Goal: Register for event/course: Register for event/course

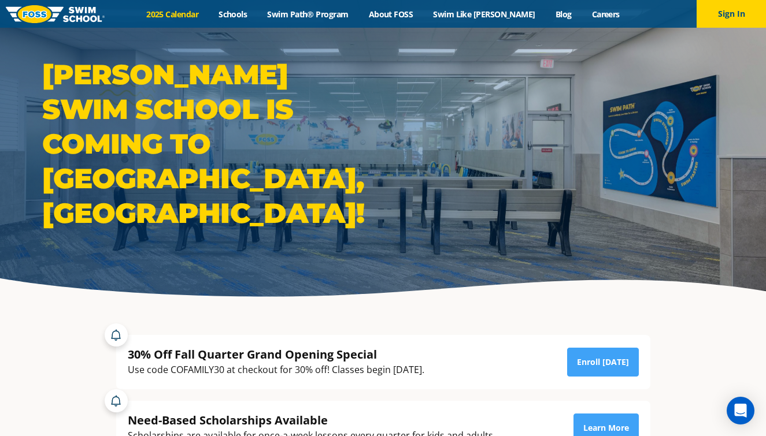
click at [202, 15] on link "2025 Calendar" at bounding box center [172, 14] width 72 height 11
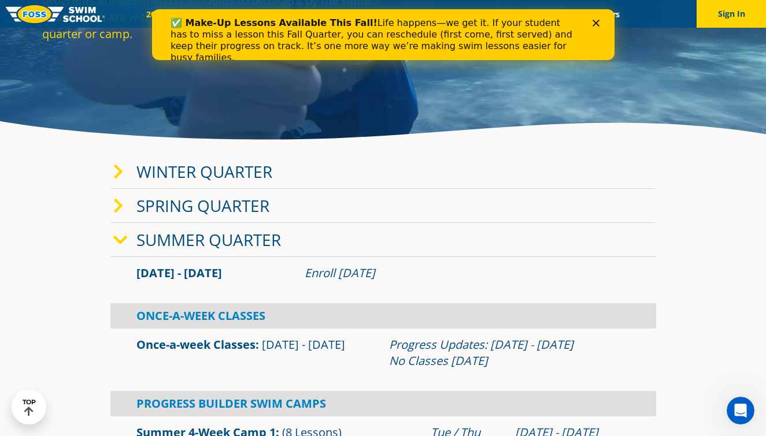
click at [220, 170] on link "Winter Quarter" at bounding box center [204, 172] width 136 height 22
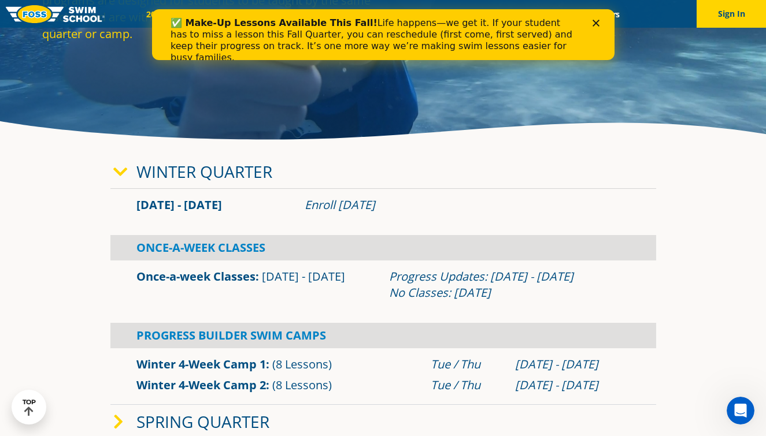
click at [220, 170] on link "Winter Quarter" at bounding box center [204, 172] width 136 height 22
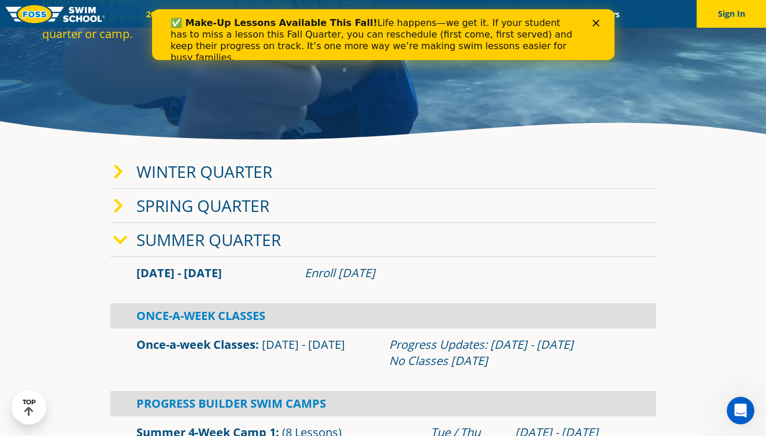
click at [137, 245] on link "Summer Quarter" at bounding box center [208, 240] width 145 height 22
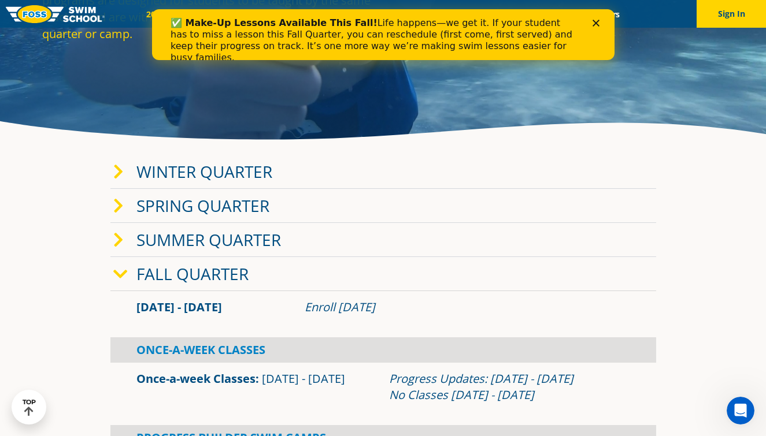
click at [137, 245] on link "Summer Quarter" at bounding box center [208, 240] width 145 height 22
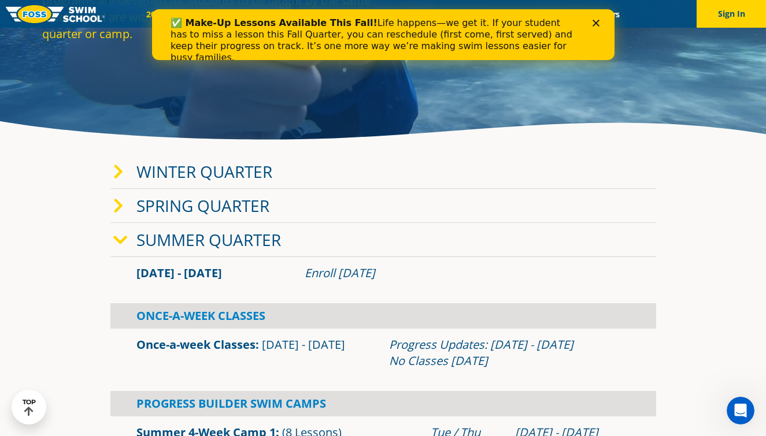
click at [138, 241] on link "Summer Quarter" at bounding box center [208, 240] width 145 height 22
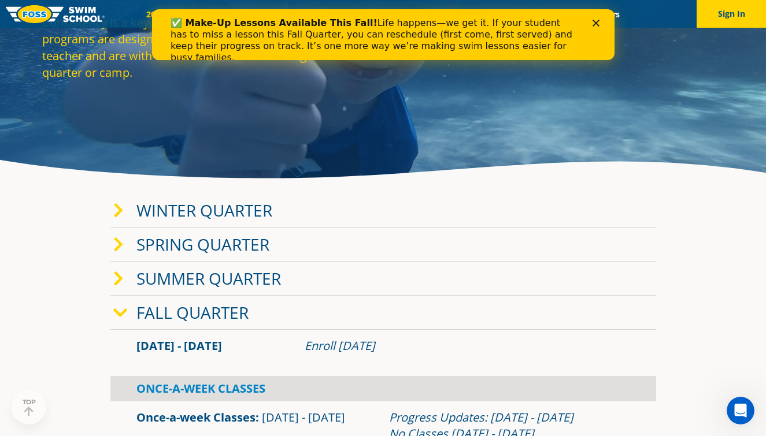
scroll to position [122, 0]
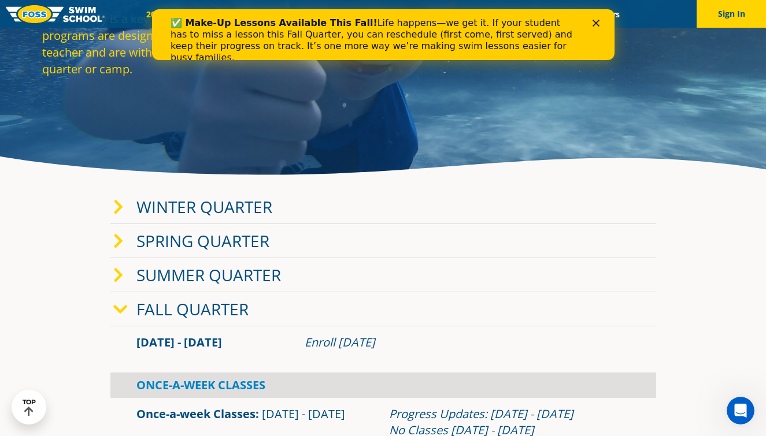
click at [150, 202] on link "Winter Quarter" at bounding box center [204, 207] width 136 height 22
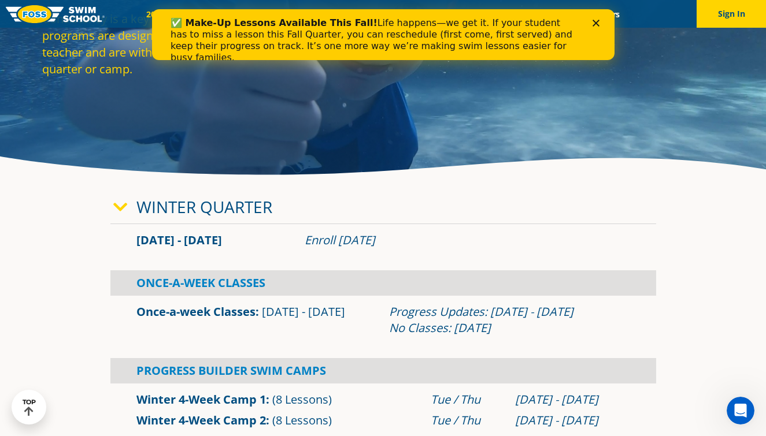
click at [150, 202] on link "Winter Quarter" at bounding box center [204, 207] width 136 height 22
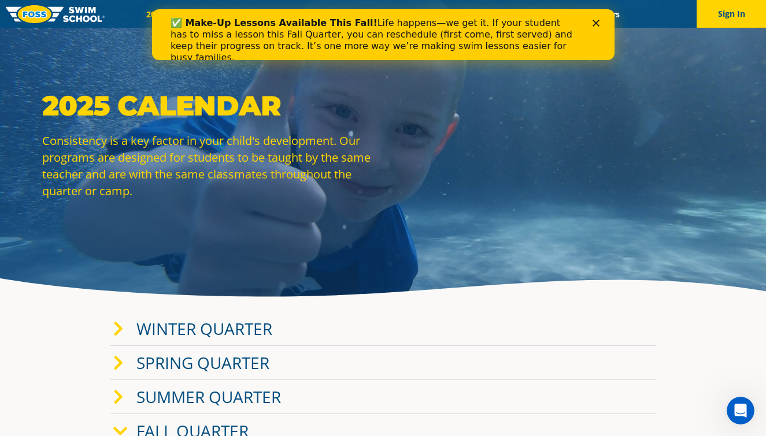
scroll to position [0, 0]
click at [597, 27] on div "✅ Make-Up Lessons Available This Fall! Life happens—we get it. If your student …" at bounding box center [382, 40] width 462 height 53
click at [596, 25] on polygon "Close" at bounding box center [595, 23] width 7 height 7
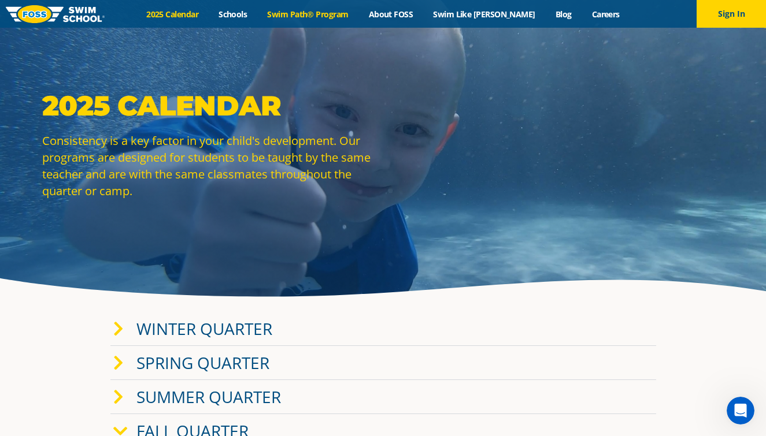
click at [288, 12] on link "Swim Path® Program" at bounding box center [307, 14] width 101 height 11
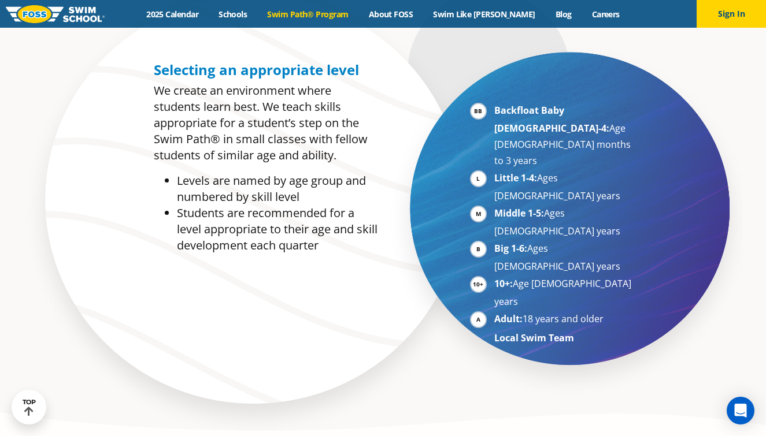
scroll to position [617, 0]
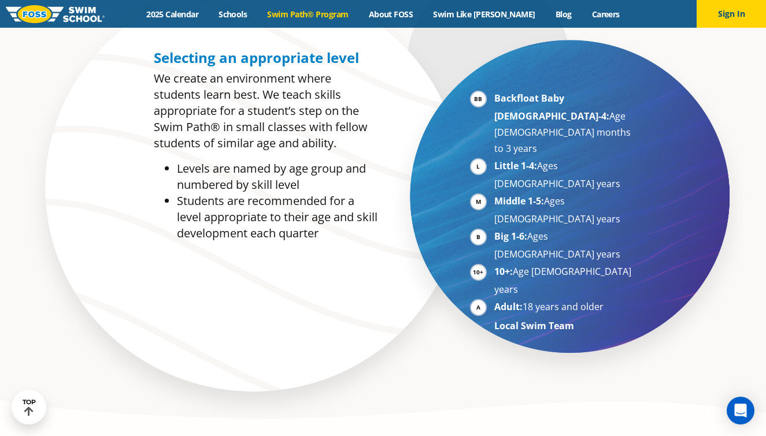
click at [494, 95] on li "Backfloat Baby 1-4: Age 6 months to 3 years" at bounding box center [565, 123] width 142 height 66
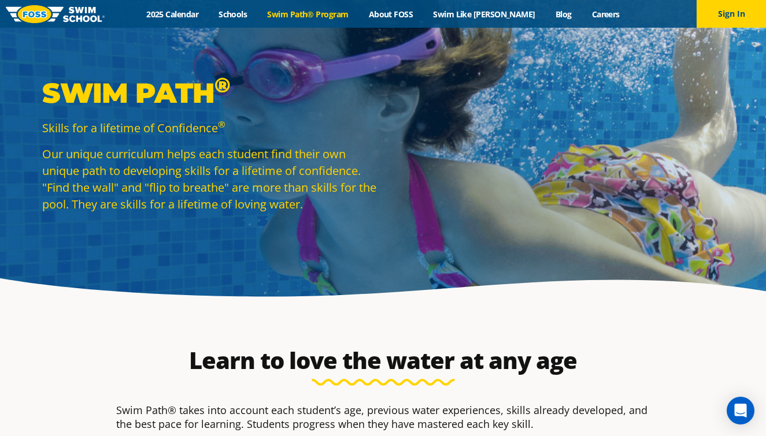
scroll to position [0, 0]
click at [250, 13] on link "Schools" at bounding box center [233, 14] width 49 height 11
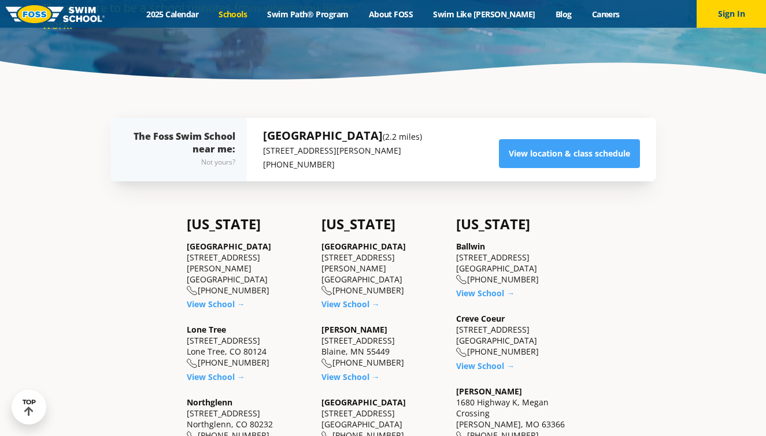
scroll to position [218, 0]
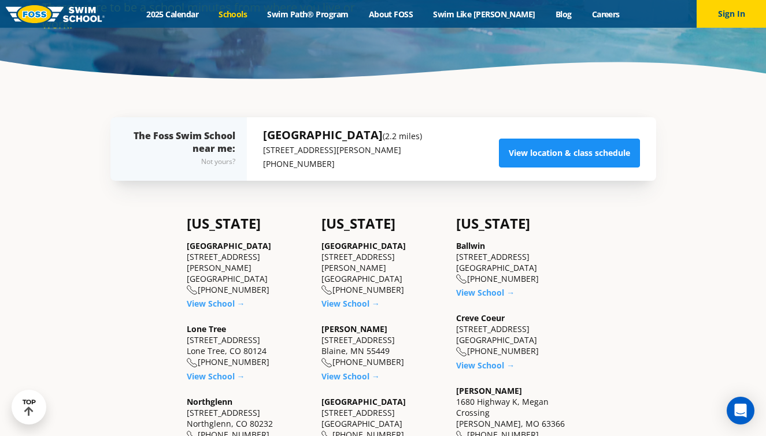
click at [520, 152] on link "View location & class schedule" at bounding box center [569, 153] width 141 height 29
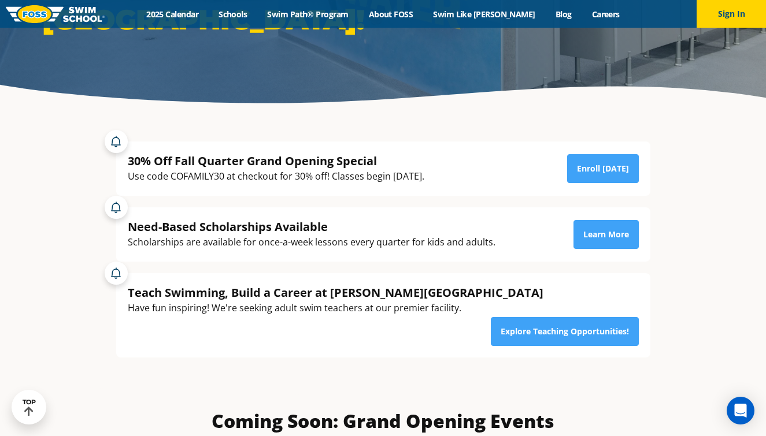
scroll to position [191, 0]
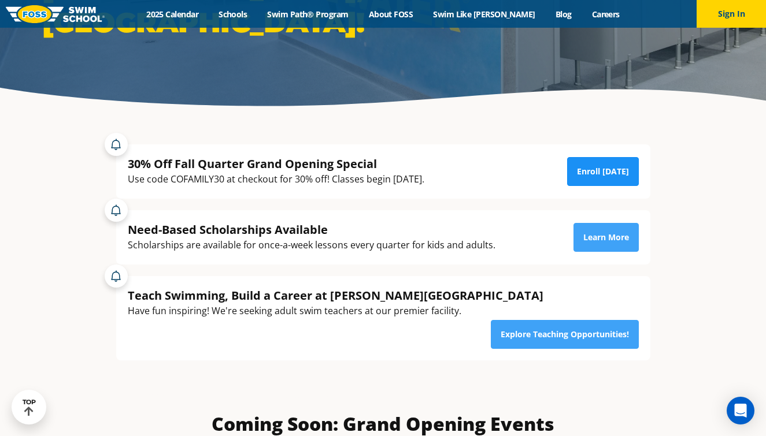
click at [577, 175] on link "Enroll [DATE]" at bounding box center [603, 171] width 72 height 29
